Goal: Task Accomplishment & Management: Complete application form

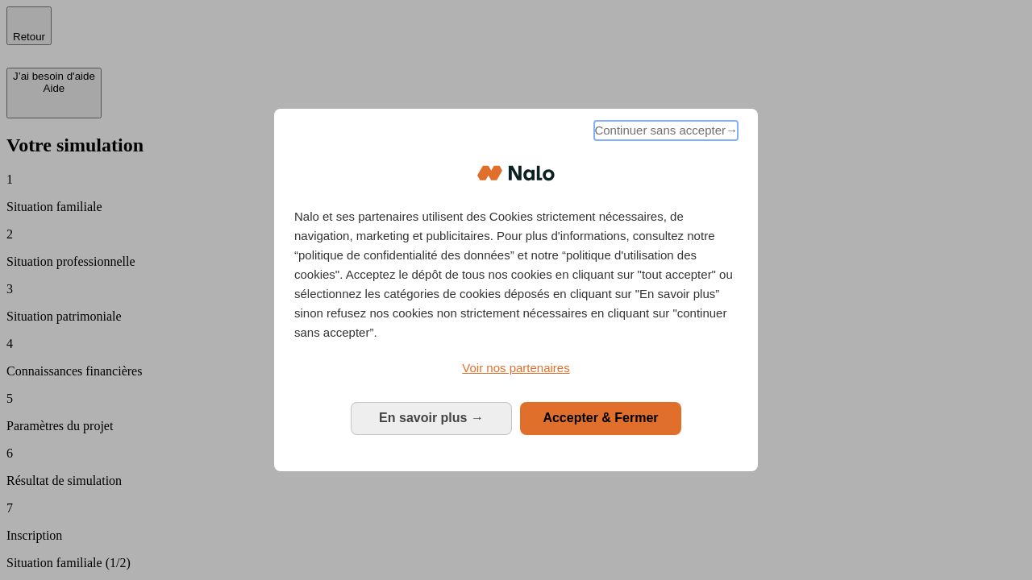
click at [664, 133] on span "Continuer sans accepter →" at bounding box center [665, 130] width 143 height 19
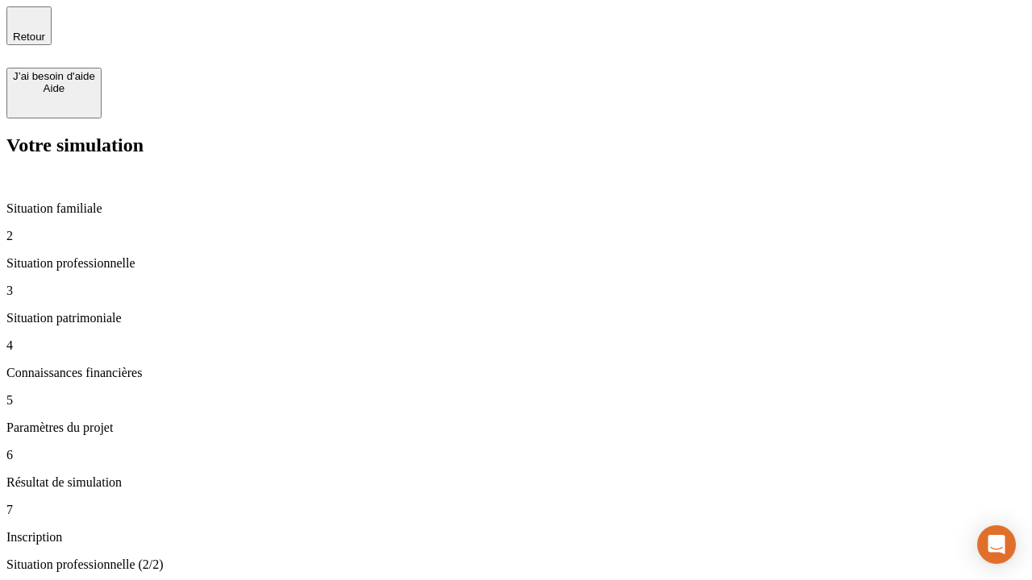
type input "30 000"
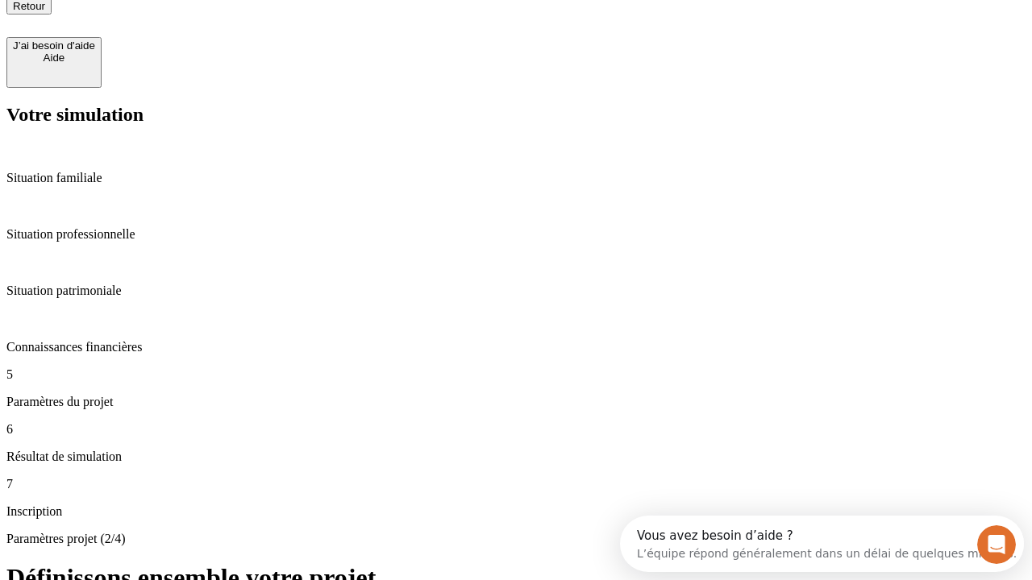
type input "25"
type input "1 000"
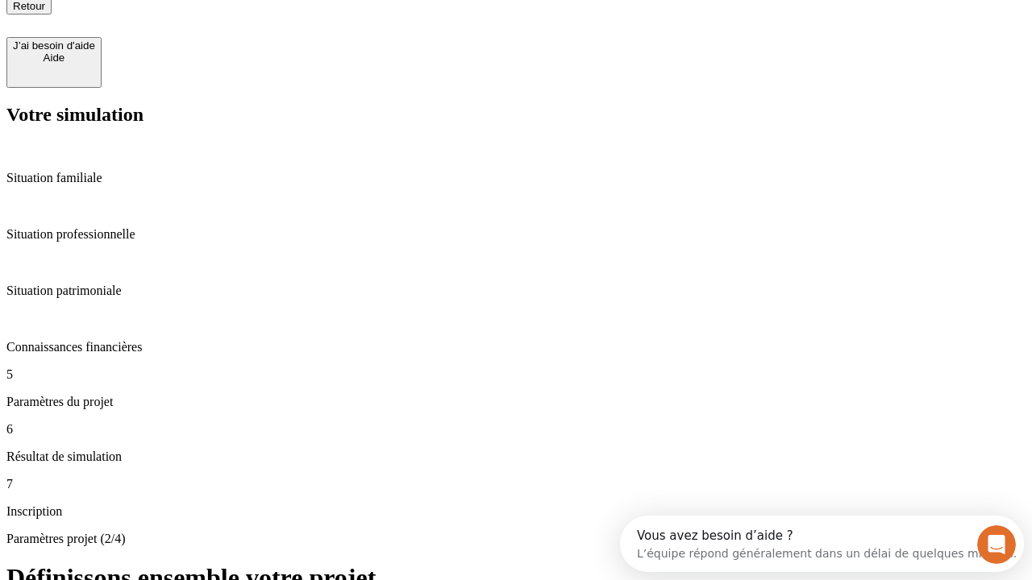
type input "640"
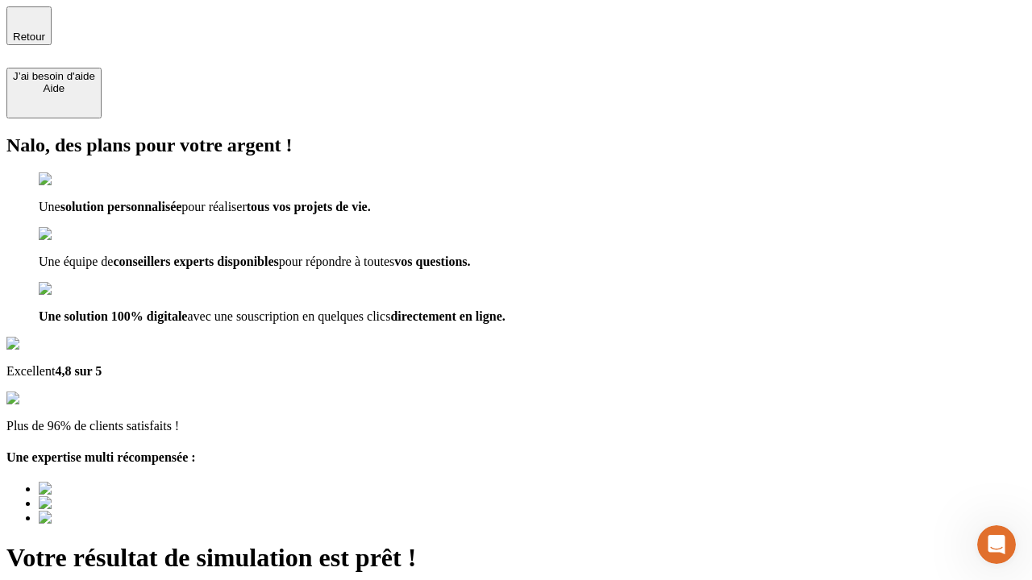
type input "[EMAIL_ADDRESS][PERSON_NAME][DOMAIN_NAME]"
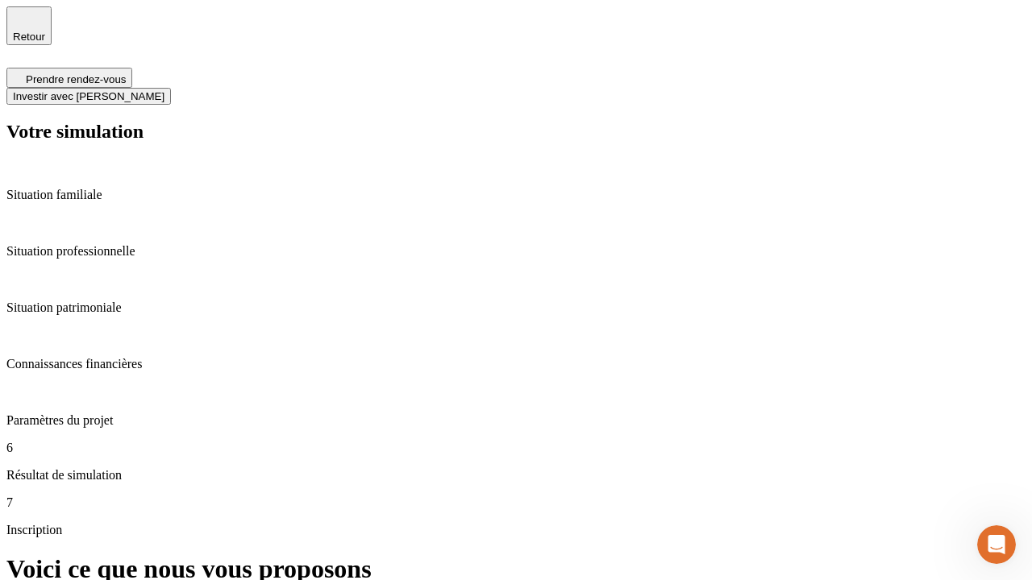
click at [164, 90] on span "Investir avec [PERSON_NAME]" at bounding box center [89, 96] width 152 height 12
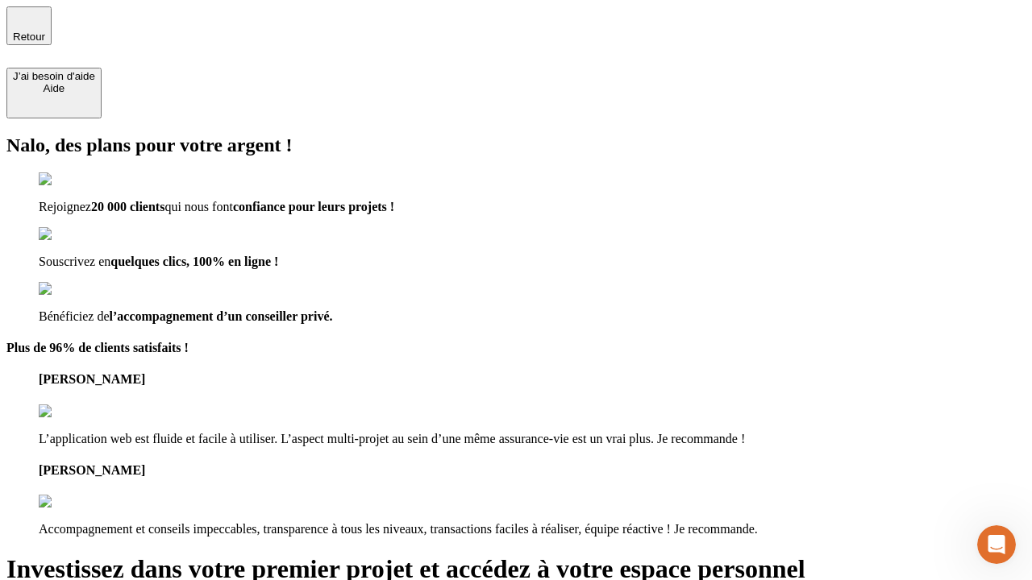
type input "[EMAIL_ADDRESS][PERSON_NAME][DOMAIN_NAME]"
